Goal: Use online tool/utility: Utilize a website feature to perform a specific function

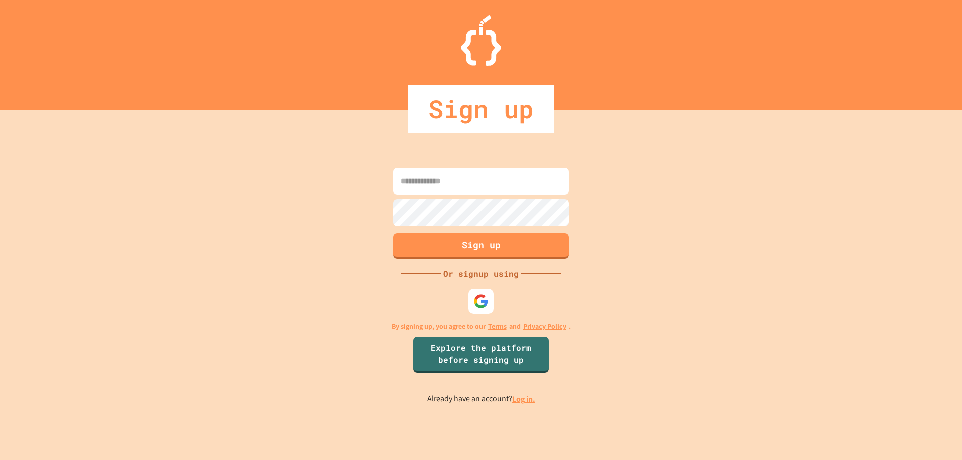
click at [519, 400] on link "Log in." at bounding box center [523, 399] width 23 height 11
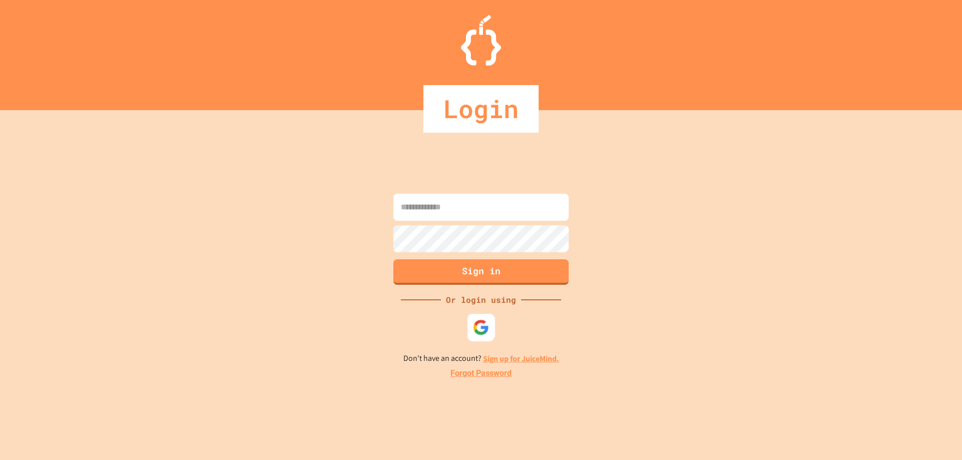
click at [472, 331] on div at bounding box center [481, 328] width 28 height 28
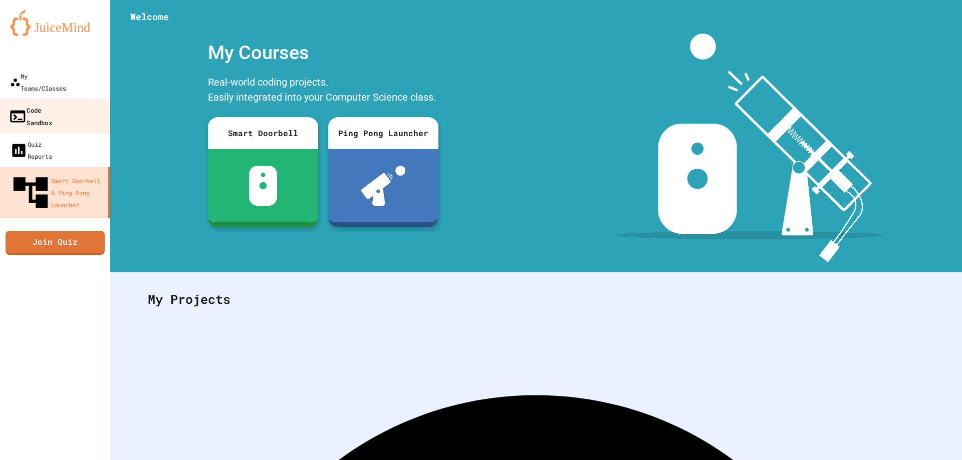
click at [81, 99] on link "Code Sandbox" at bounding box center [55, 116] width 114 height 35
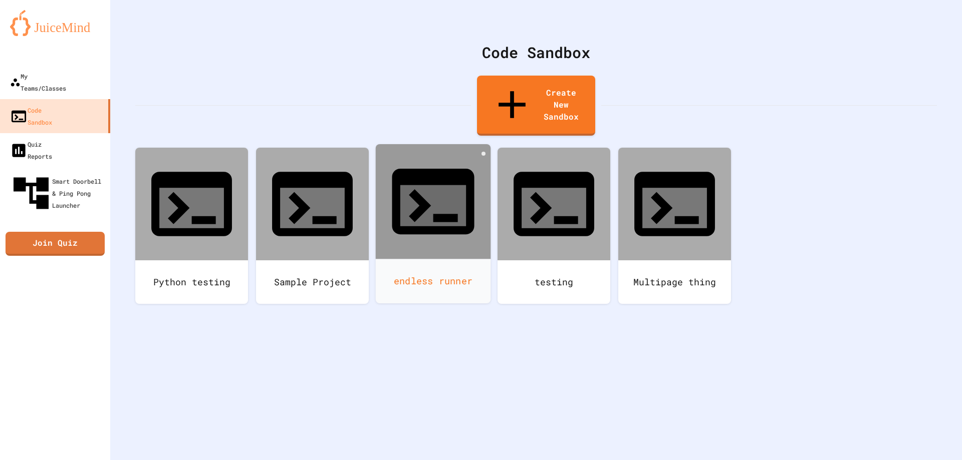
click at [452, 259] on div "endless runner" at bounding box center [433, 281] width 115 height 45
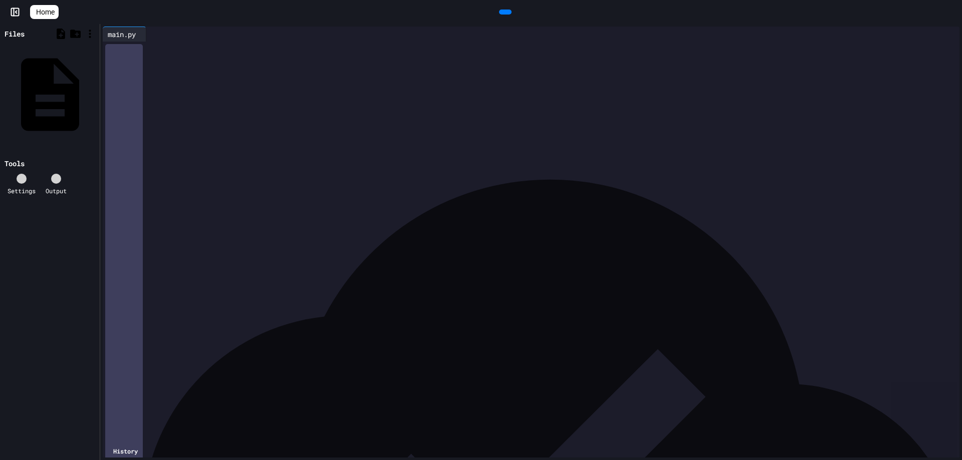
click at [508, 15] on icon at bounding box center [511, 18] width 6 height 7
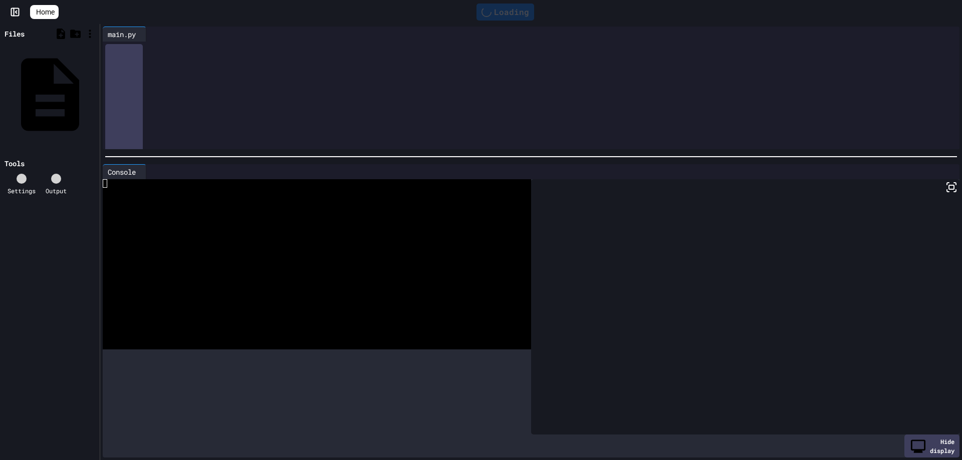
click at [540, 156] on div at bounding box center [530, 157] width 861 height 10
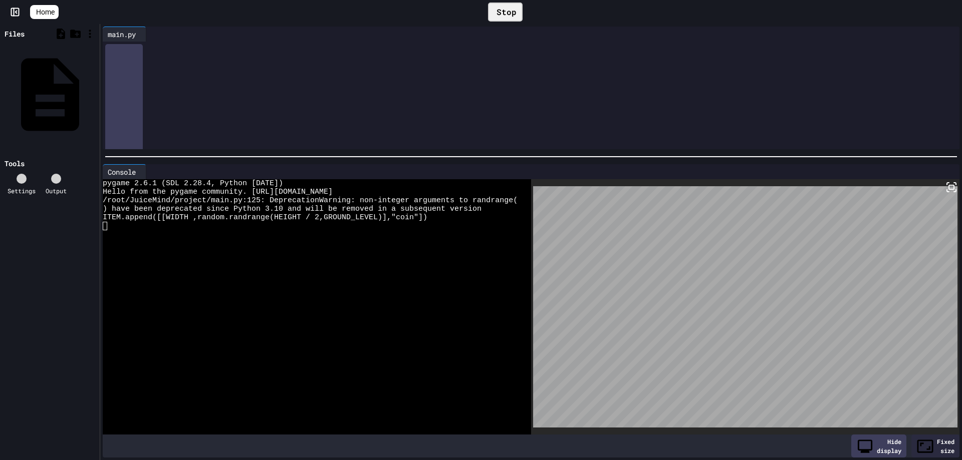
click at [510, 19] on div "Stop" at bounding box center [505, 11] width 45 height 29
click at [510, 15] on div "Stop" at bounding box center [505, 12] width 35 height 19
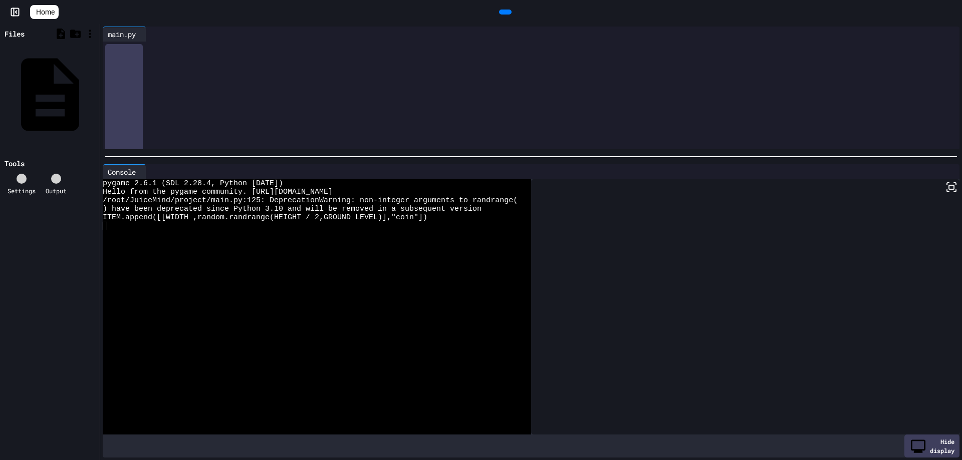
click at [510, 15] on div at bounding box center [505, 12] width 13 height 5
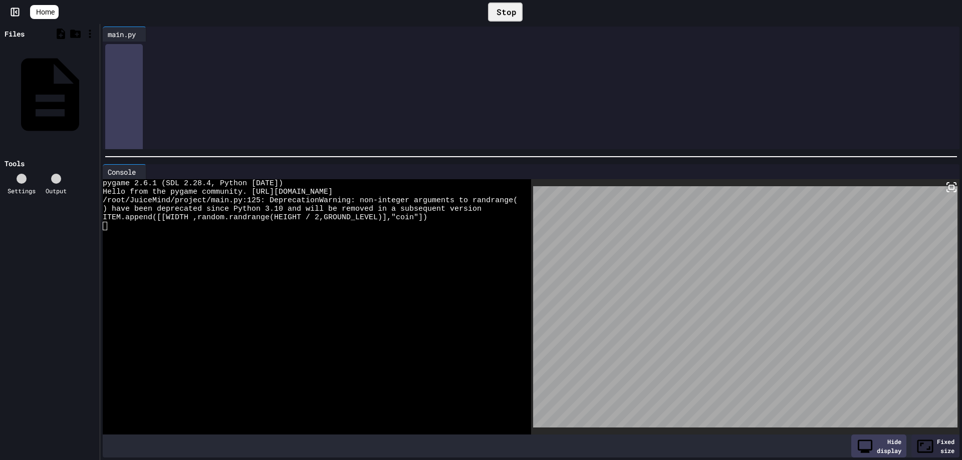
click at [507, 8] on div "Stop" at bounding box center [505, 12] width 35 height 19
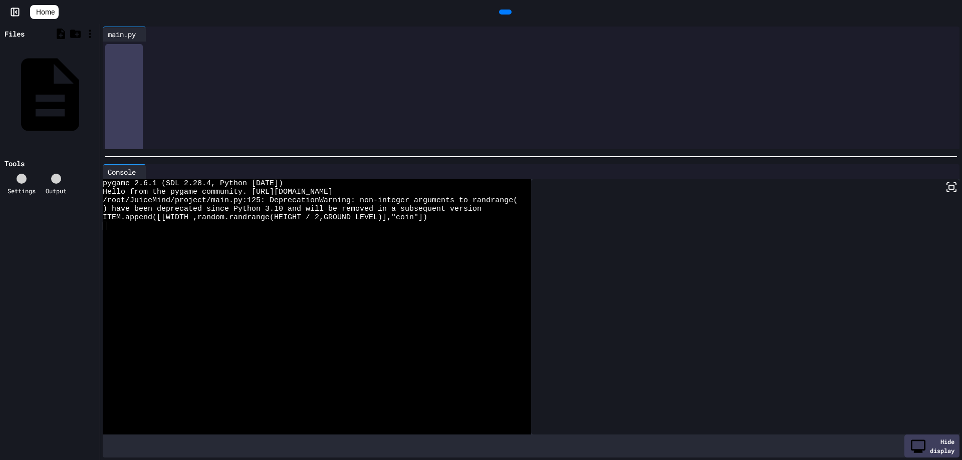
click at [34, 12] on icon at bounding box center [34, 12] width 0 height 0
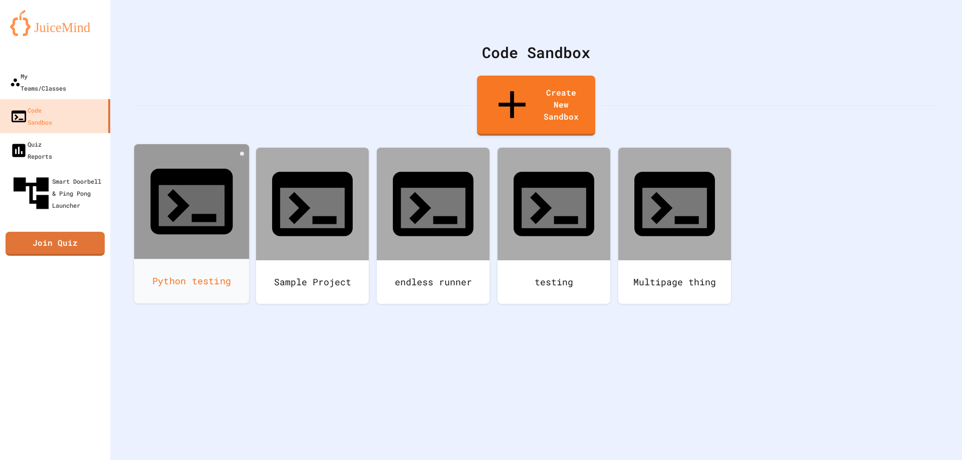
click at [212, 259] on div "Python testing" at bounding box center [191, 281] width 115 height 45
